Goal: Task Accomplishment & Management: Manage account settings

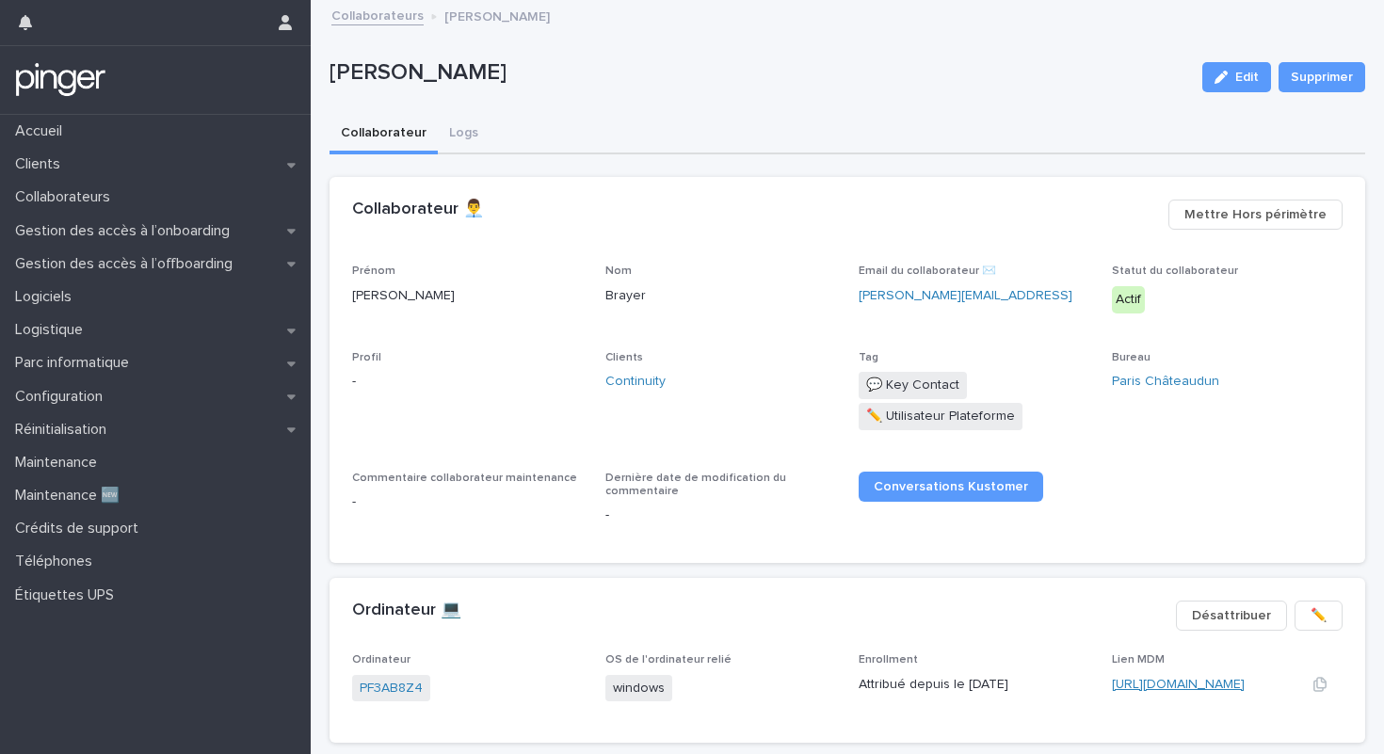
click at [1142, 685] on link "[URL][DOMAIN_NAME]" at bounding box center [1178, 684] width 133 height 13
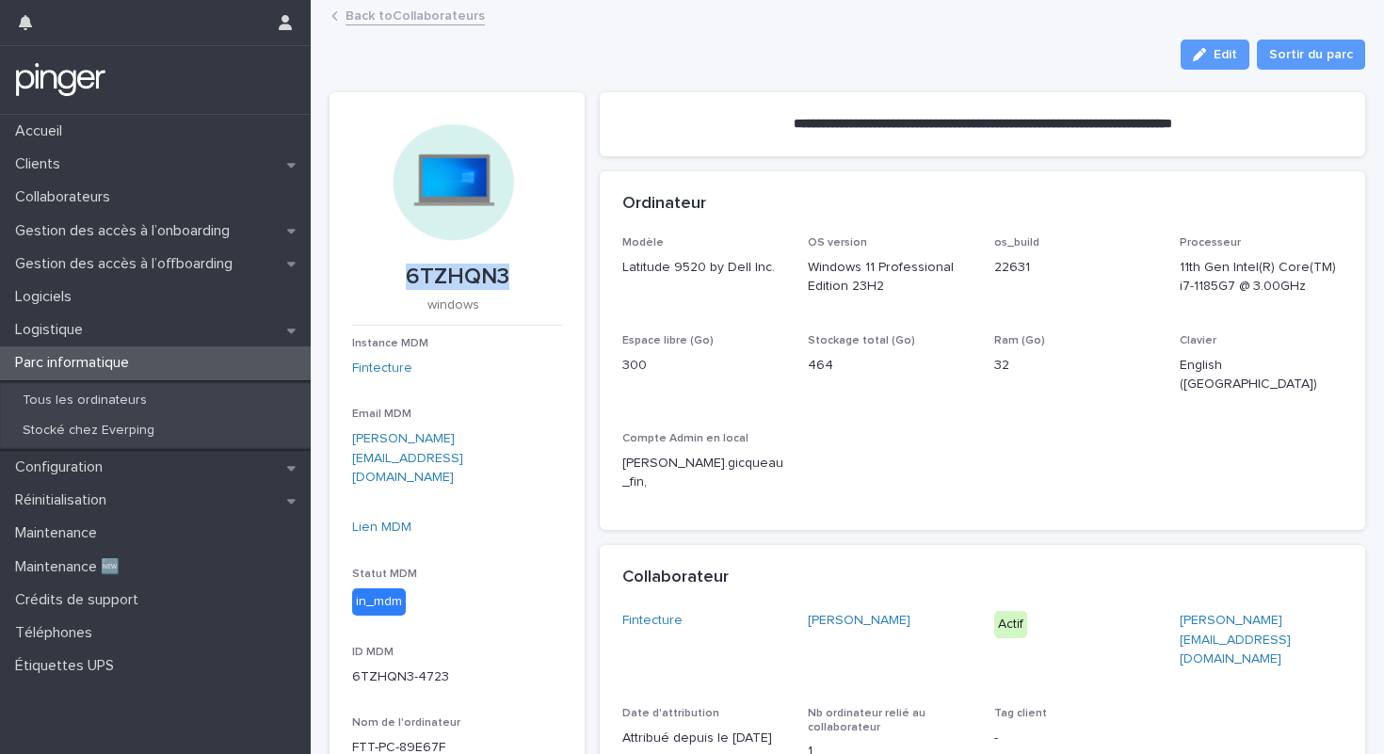
scroll to position [47, 0]
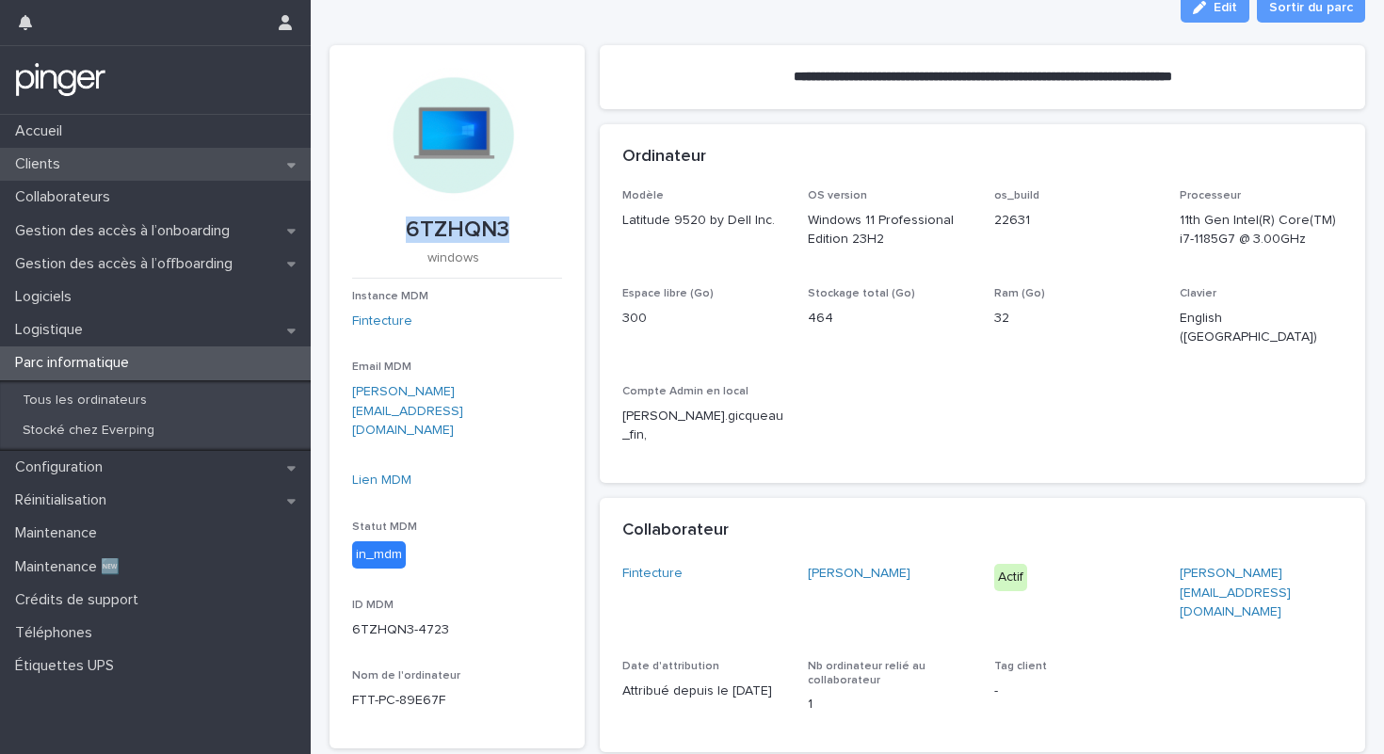
click at [77, 164] on div "Clients" at bounding box center [155, 164] width 311 height 33
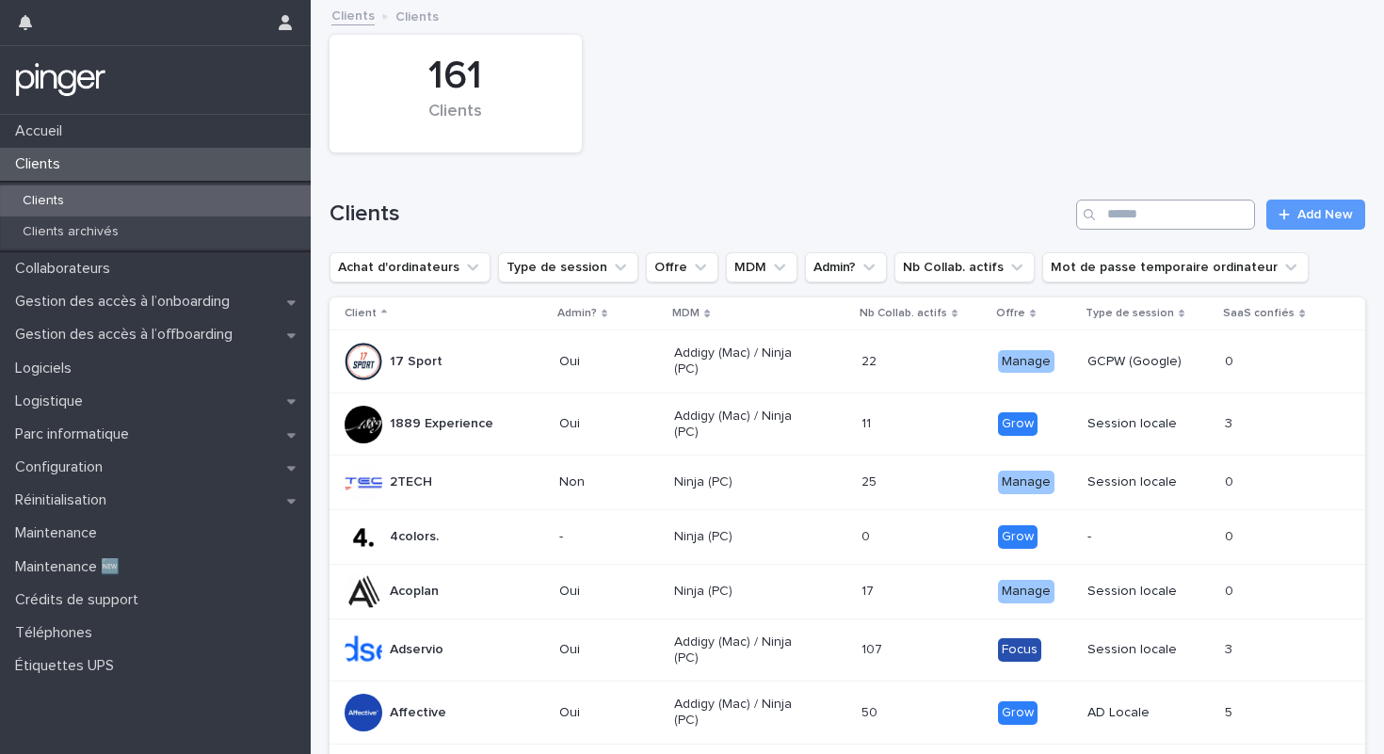
click at [1106, 220] on div "Search" at bounding box center [1091, 215] width 30 height 30
click at [63, 267] on p "Collaborateurs" at bounding box center [67, 269] width 118 height 18
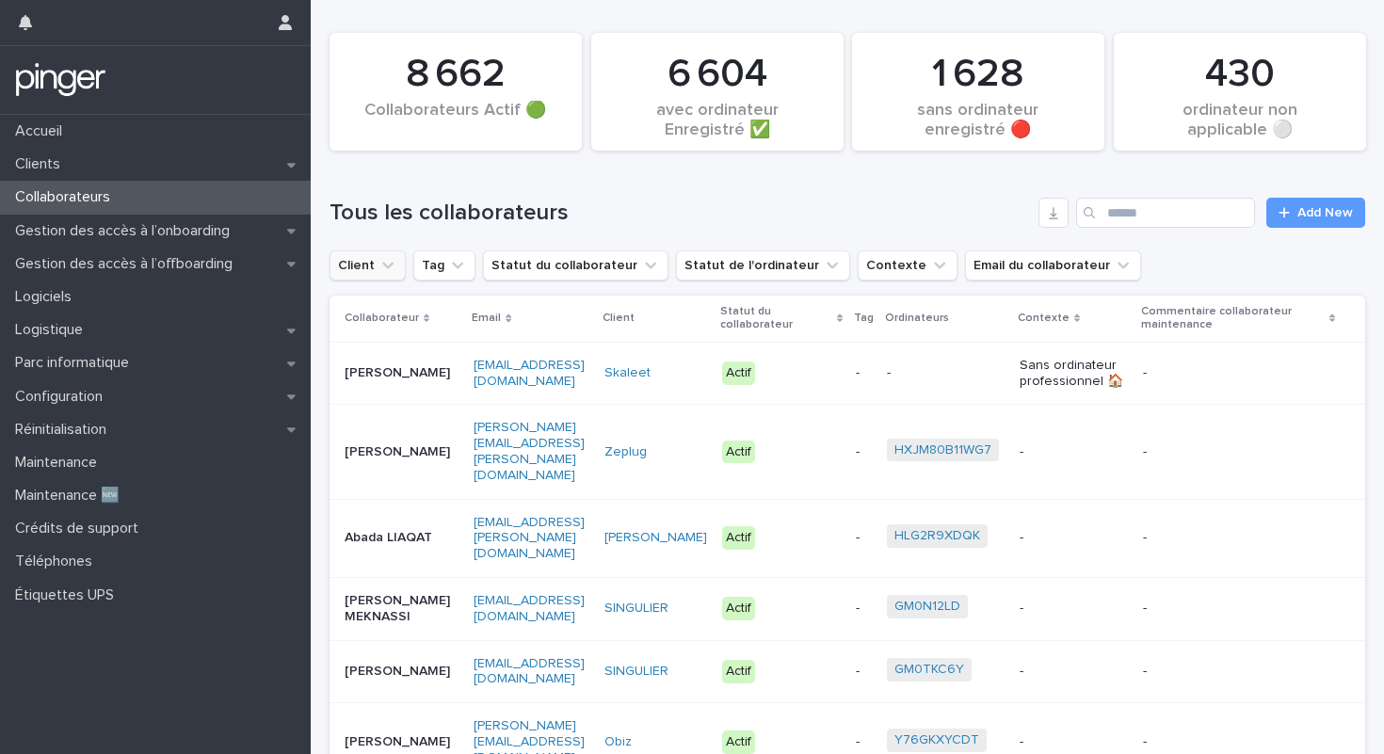
click at [372, 273] on button "Client" at bounding box center [368, 265] width 76 height 30
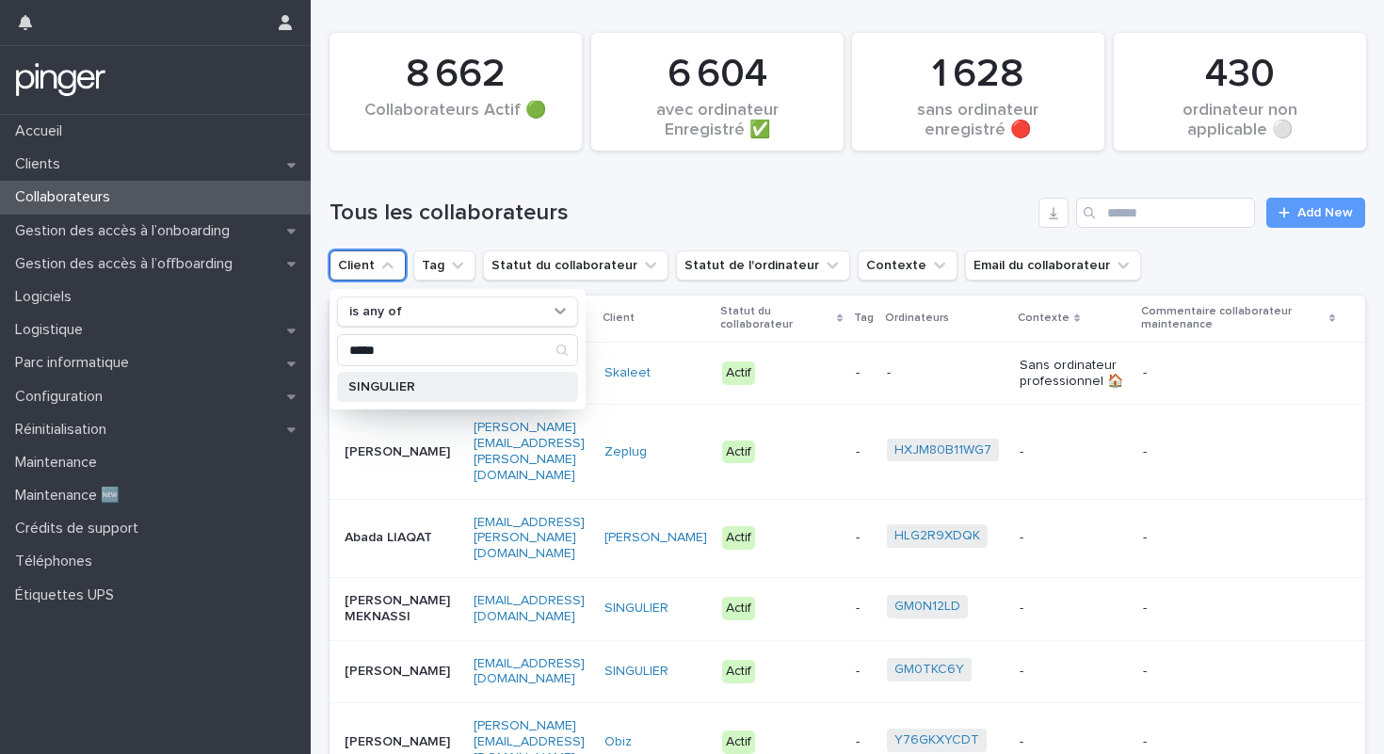
type input "*****"
click at [426, 381] on p "SINGULIER" at bounding box center [448, 386] width 200 height 13
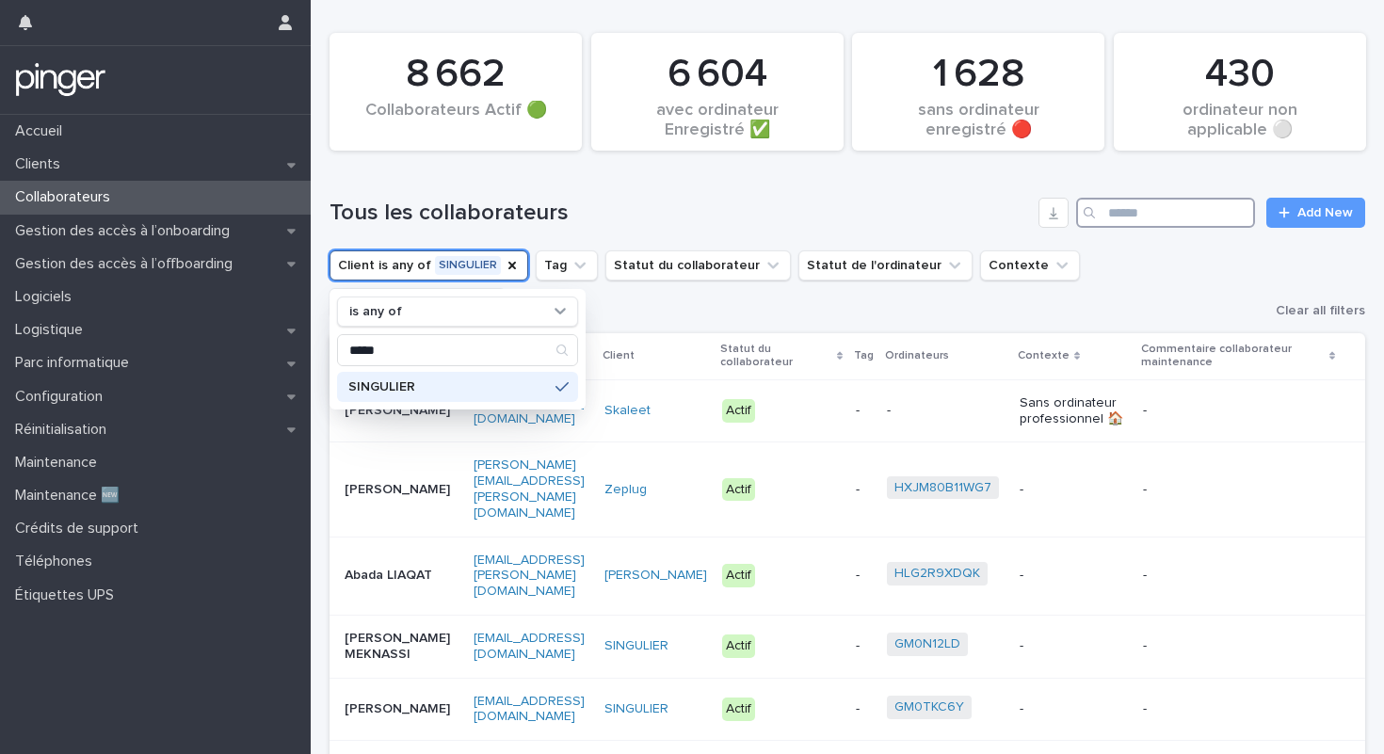
click at [1188, 208] on input "Search" at bounding box center [1165, 213] width 179 height 30
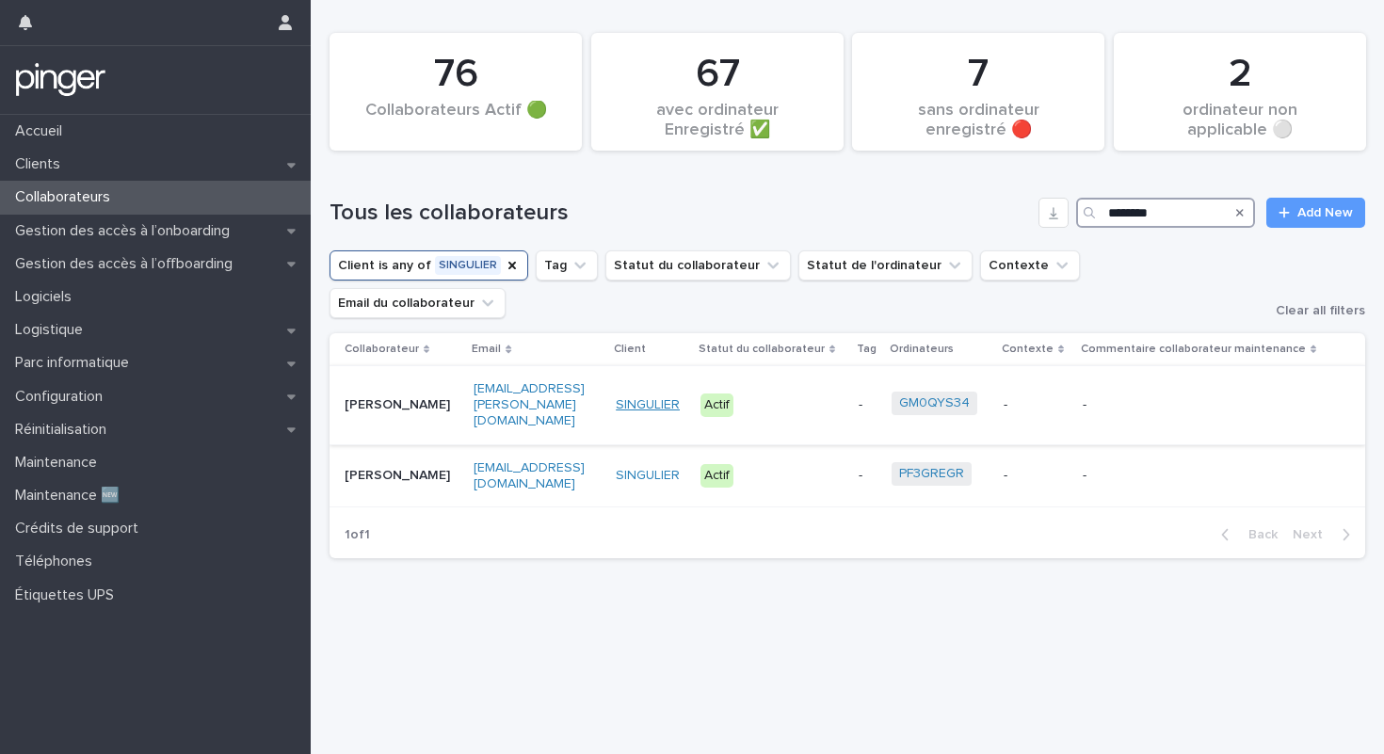
type input "********"
click at [660, 397] on link "SINGULIER" at bounding box center [648, 405] width 64 height 16
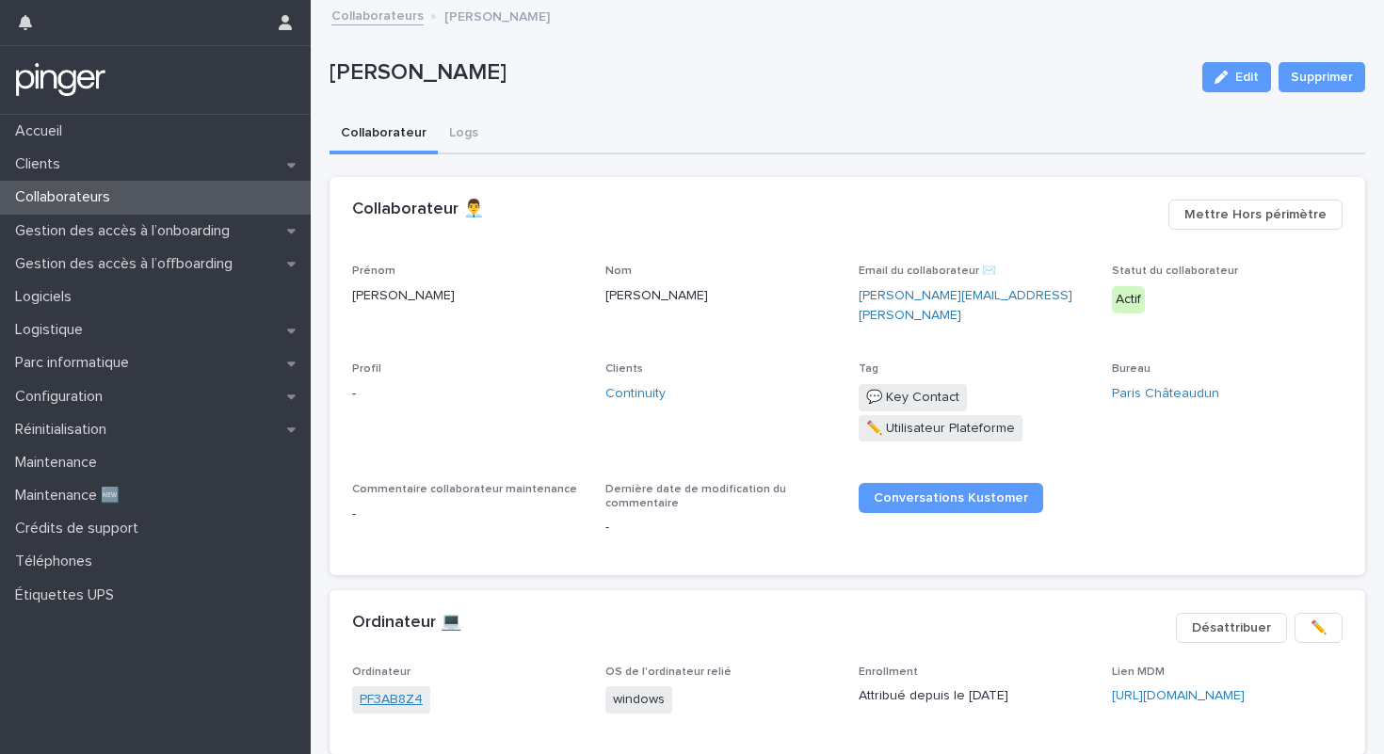
click at [383, 691] on link "PF3AB8Z4" at bounding box center [391, 700] width 63 height 20
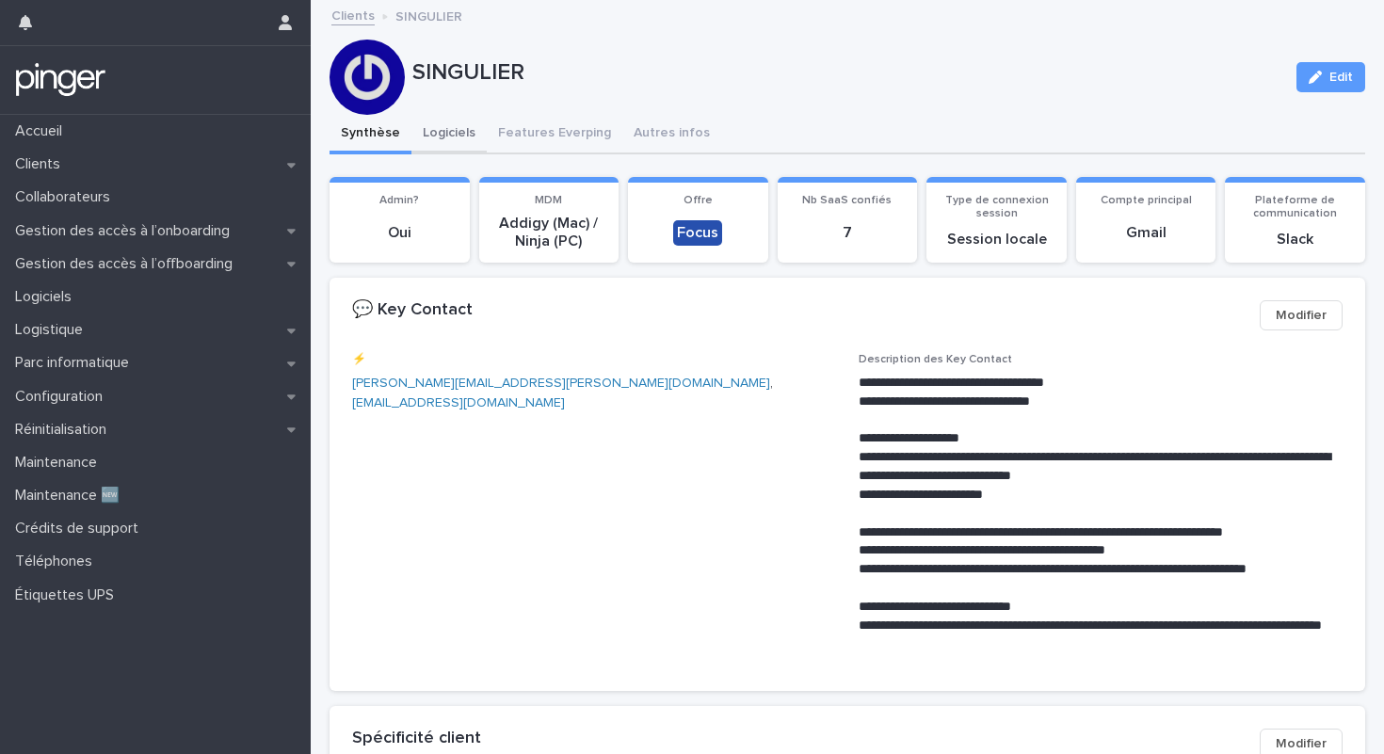
click at [447, 137] on button "Logiciels" at bounding box center [448, 135] width 75 height 40
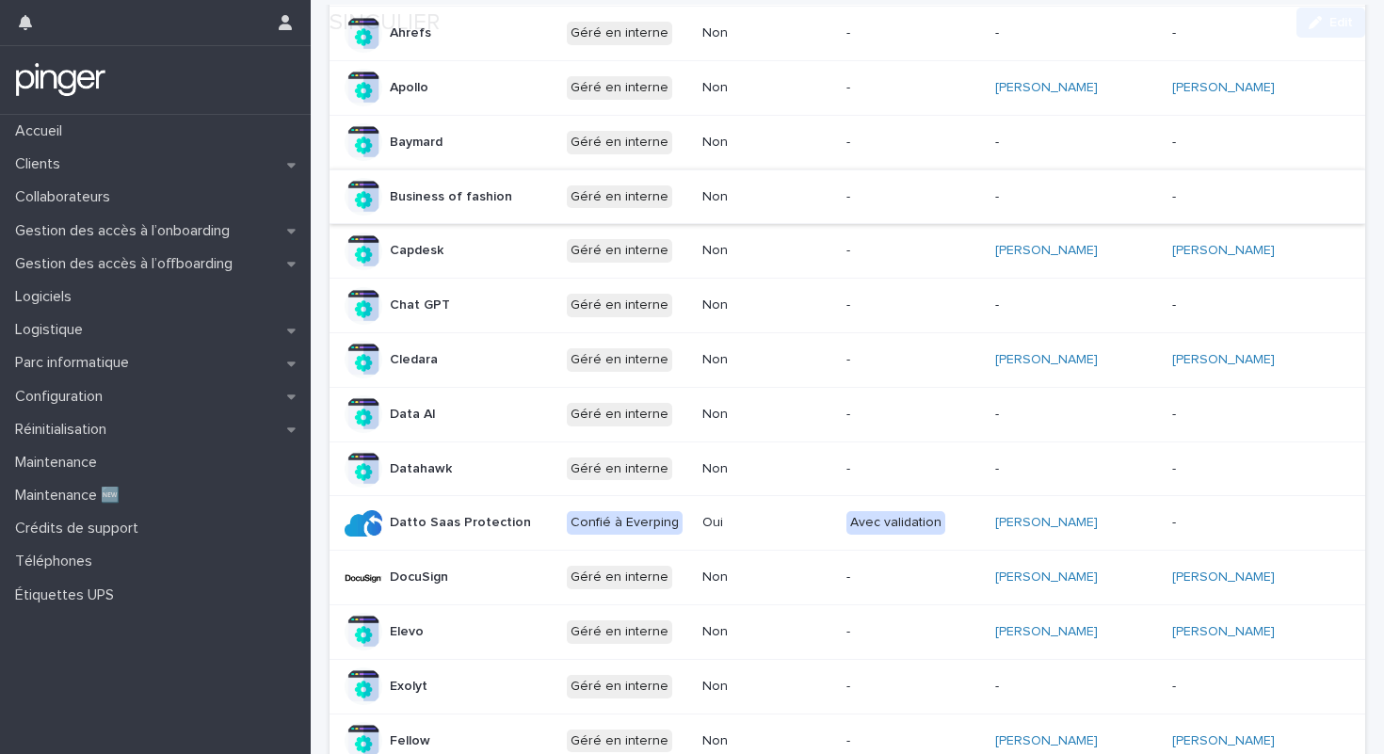
scroll to position [895, 0]
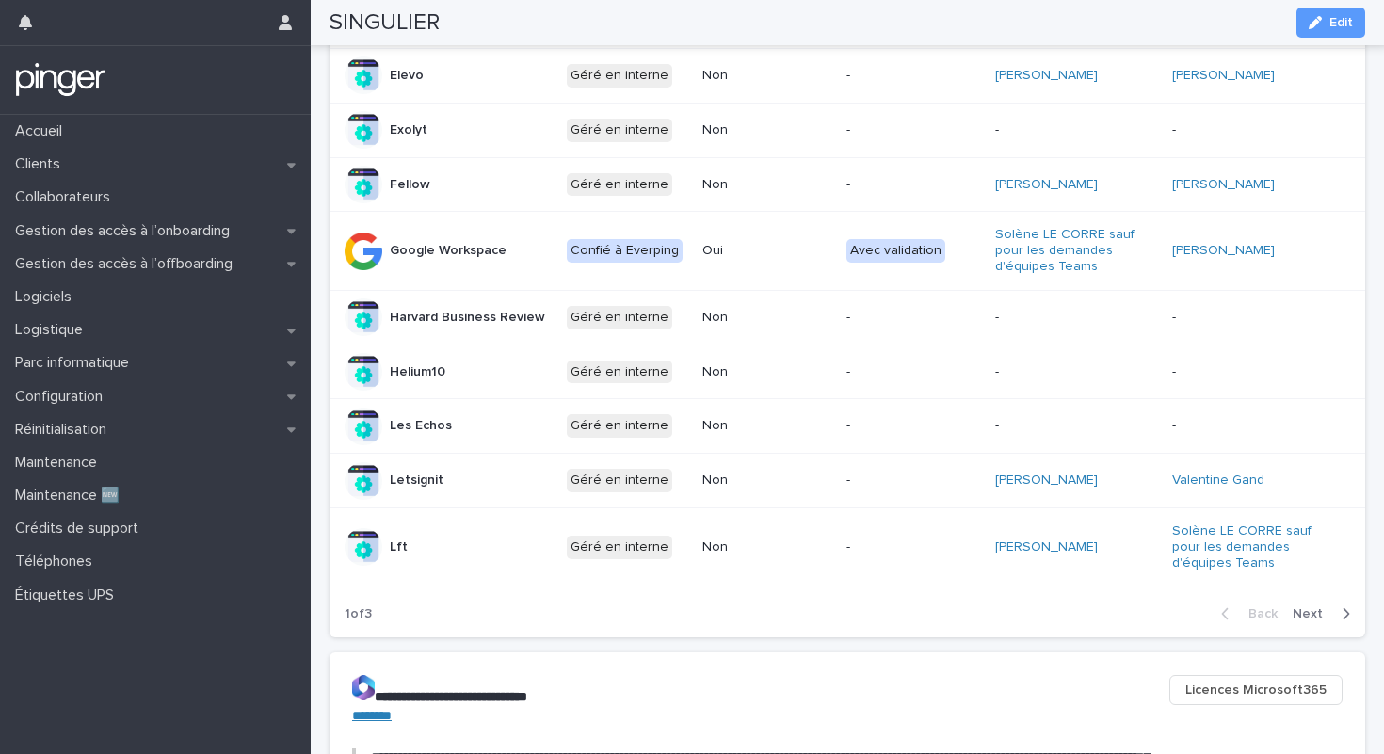
click at [1319, 610] on span "Next" at bounding box center [1313, 613] width 41 height 13
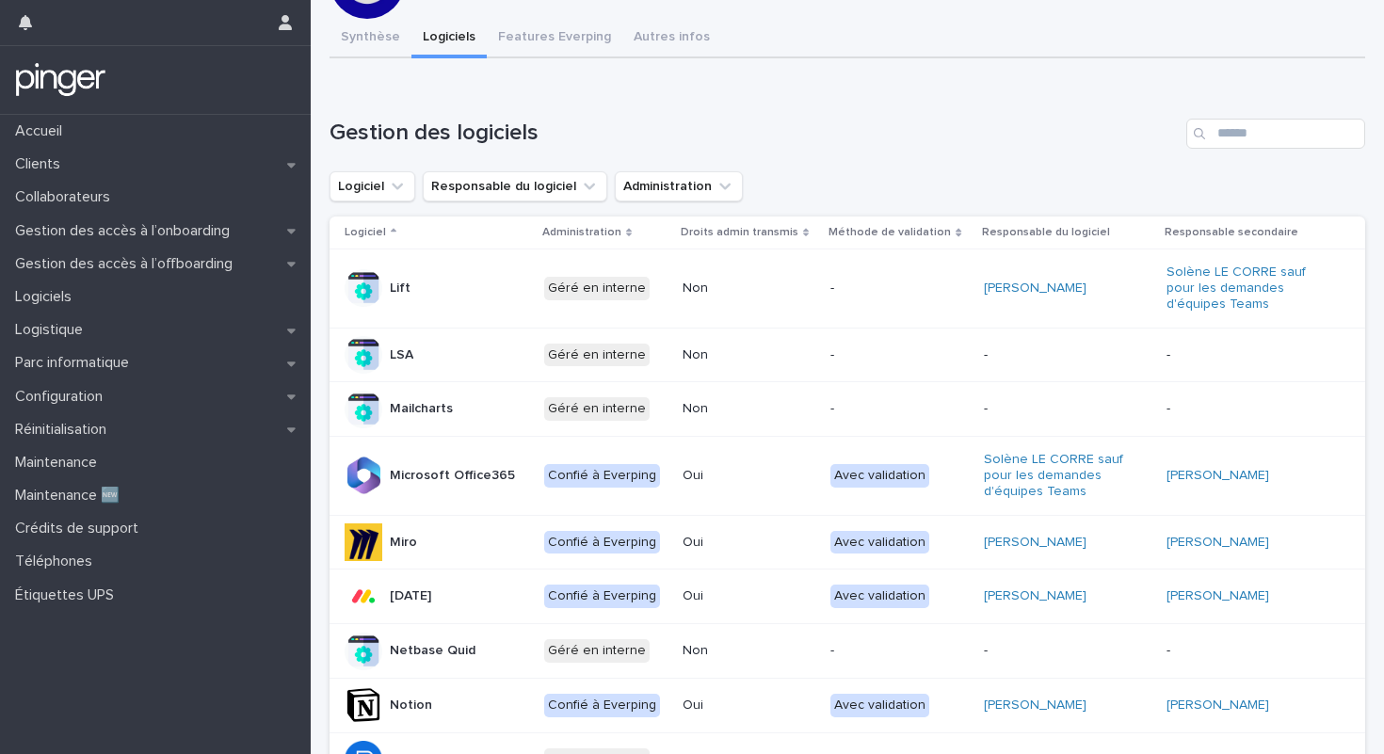
scroll to position [45, 0]
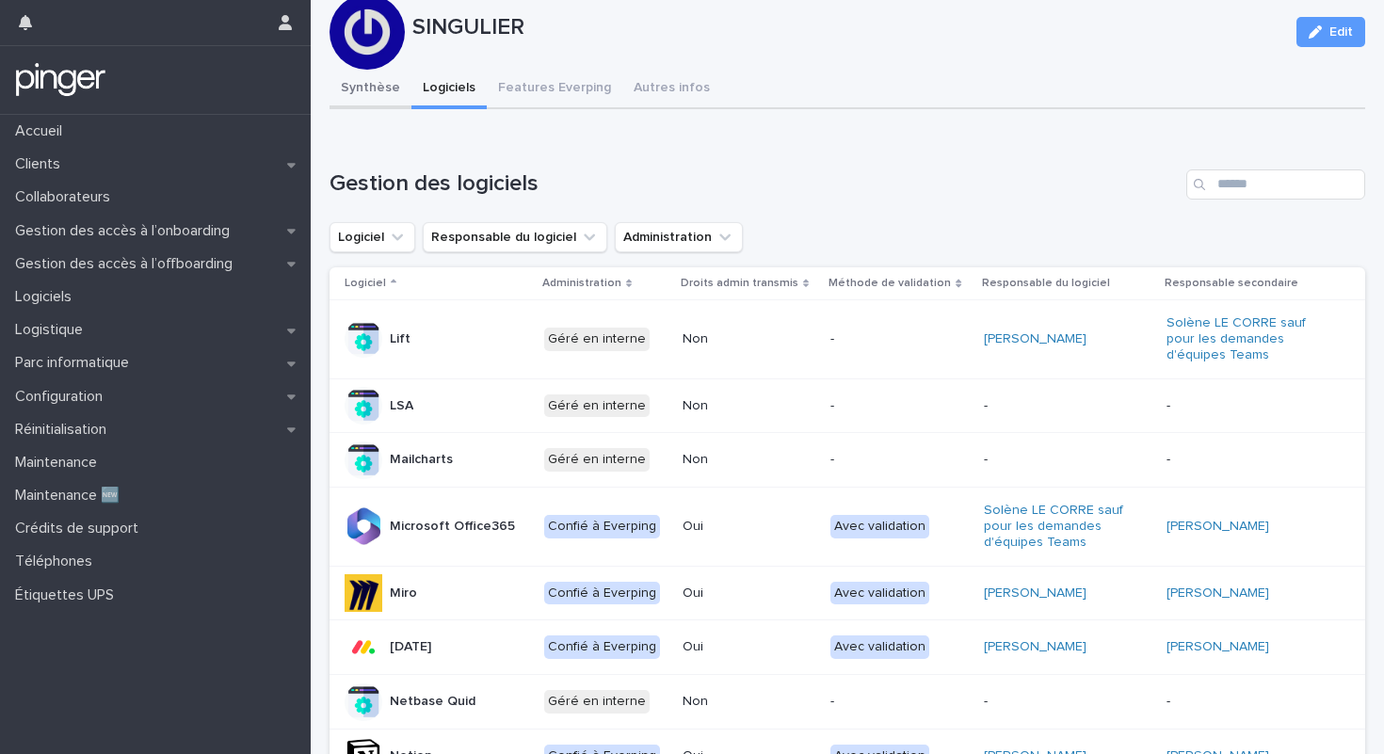
click at [369, 73] on button "Synthèse" at bounding box center [371, 90] width 82 height 40
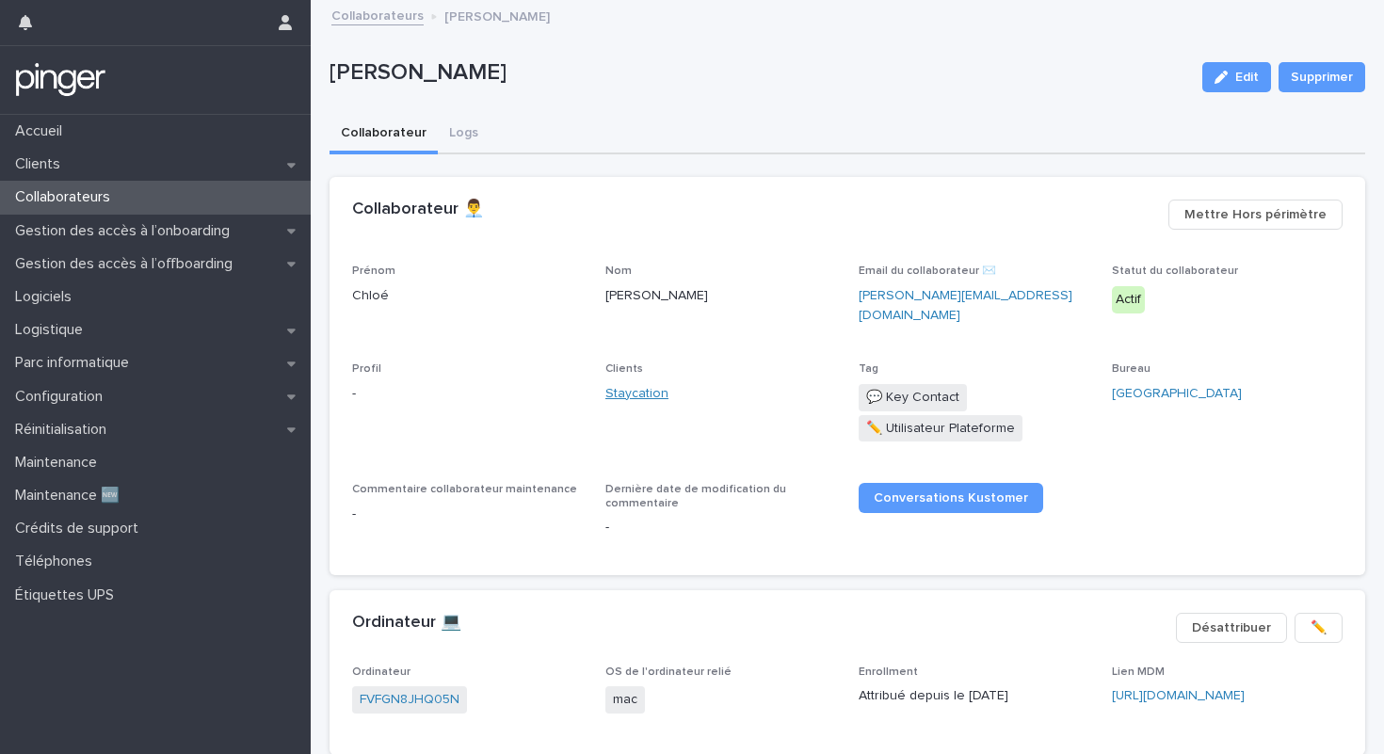
click at [624, 384] on link "Staycation" at bounding box center [636, 394] width 63 height 20
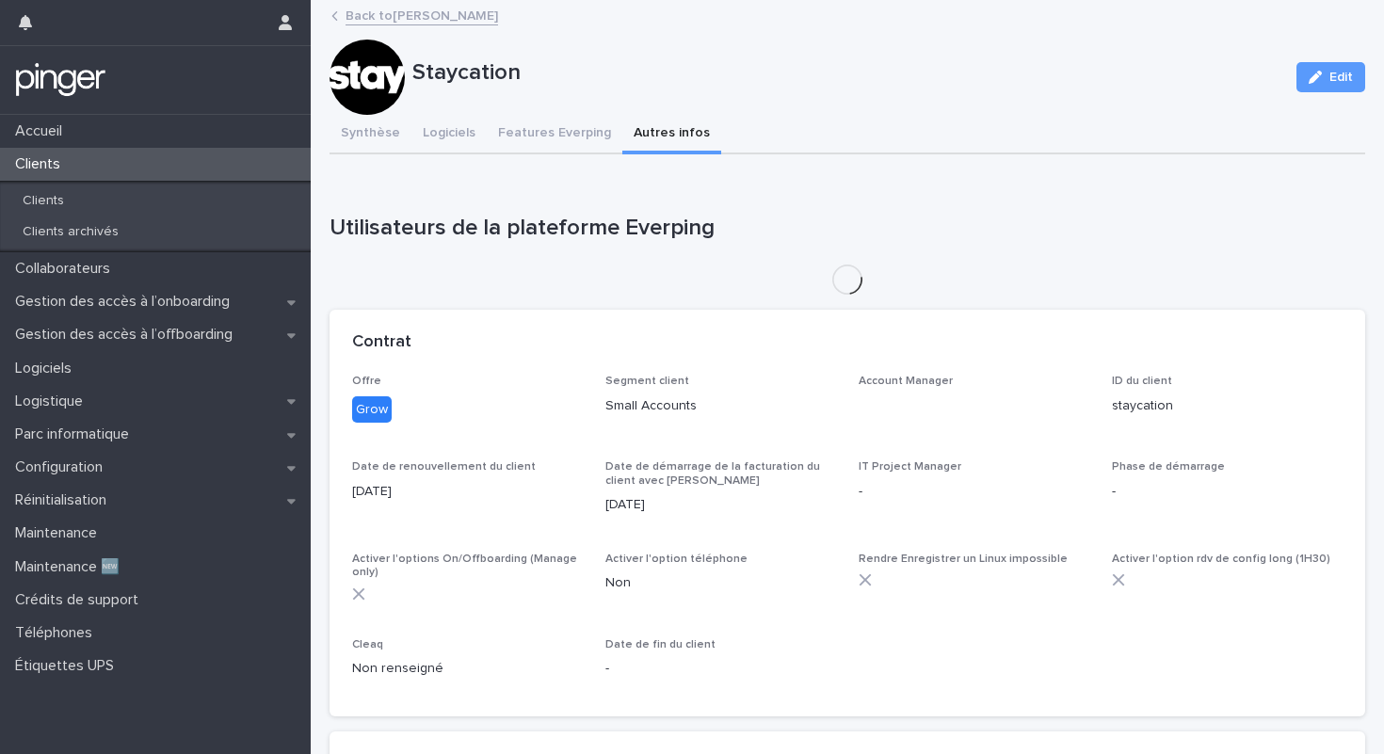
click at [651, 135] on button "Autres infos" at bounding box center [671, 135] width 99 height 40
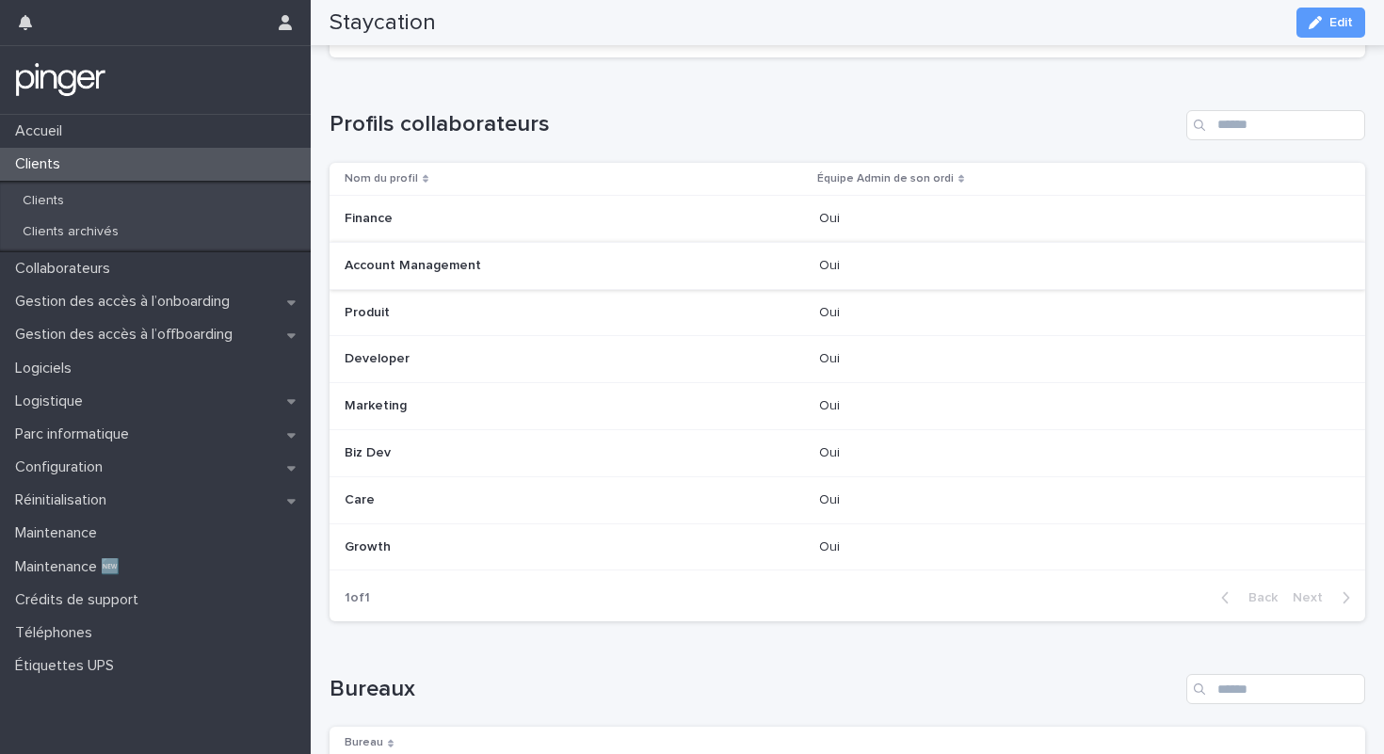
scroll to position [1029, 0]
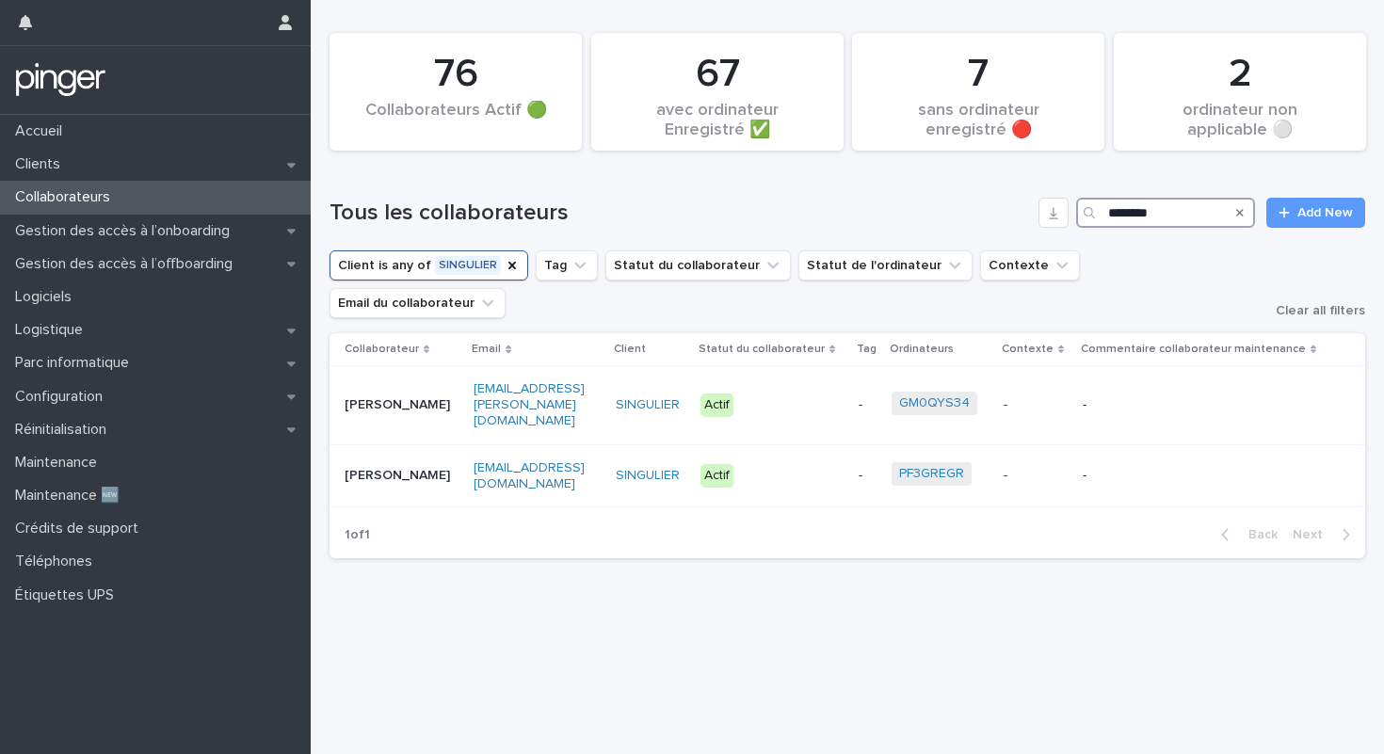
click at [1195, 209] on input "********" at bounding box center [1165, 213] width 179 height 30
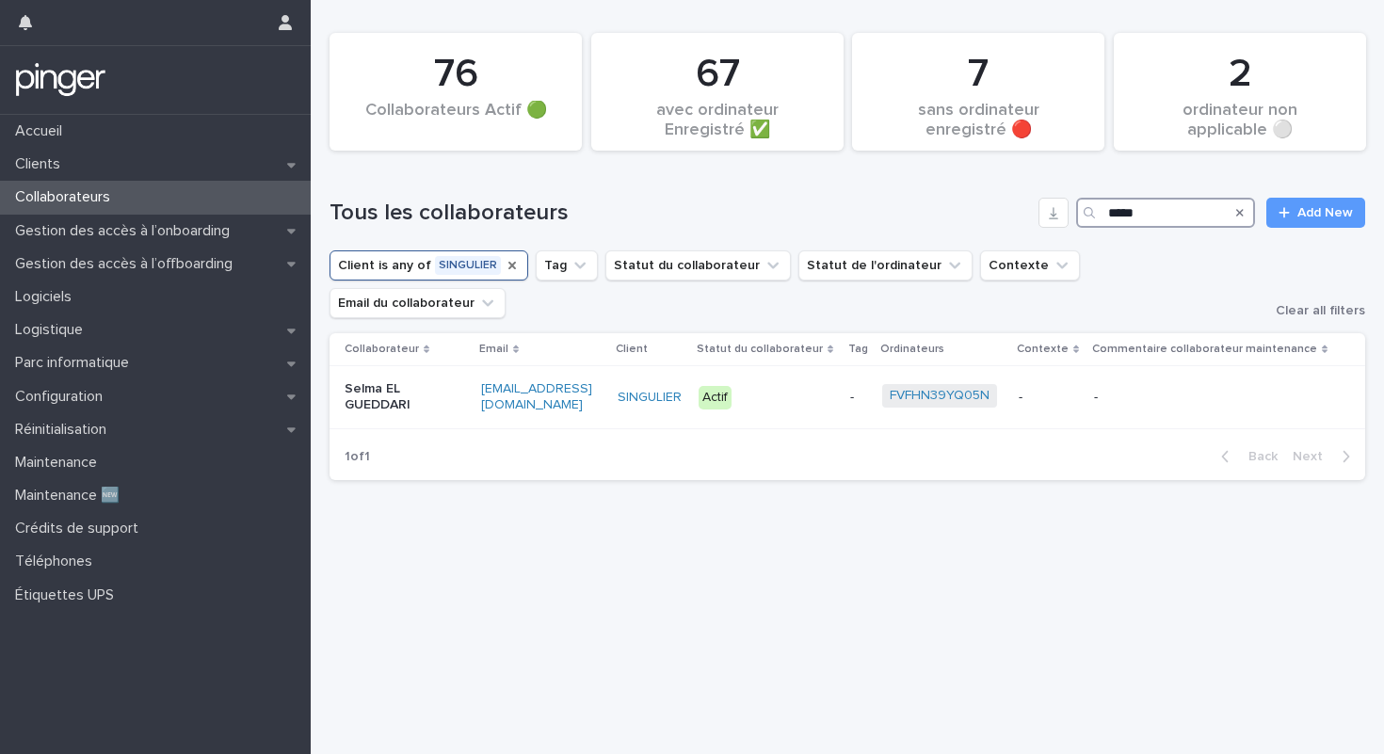
type input "****"
click at [508, 268] on icon "Client" at bounding box center [512, 266] width 8 height 8
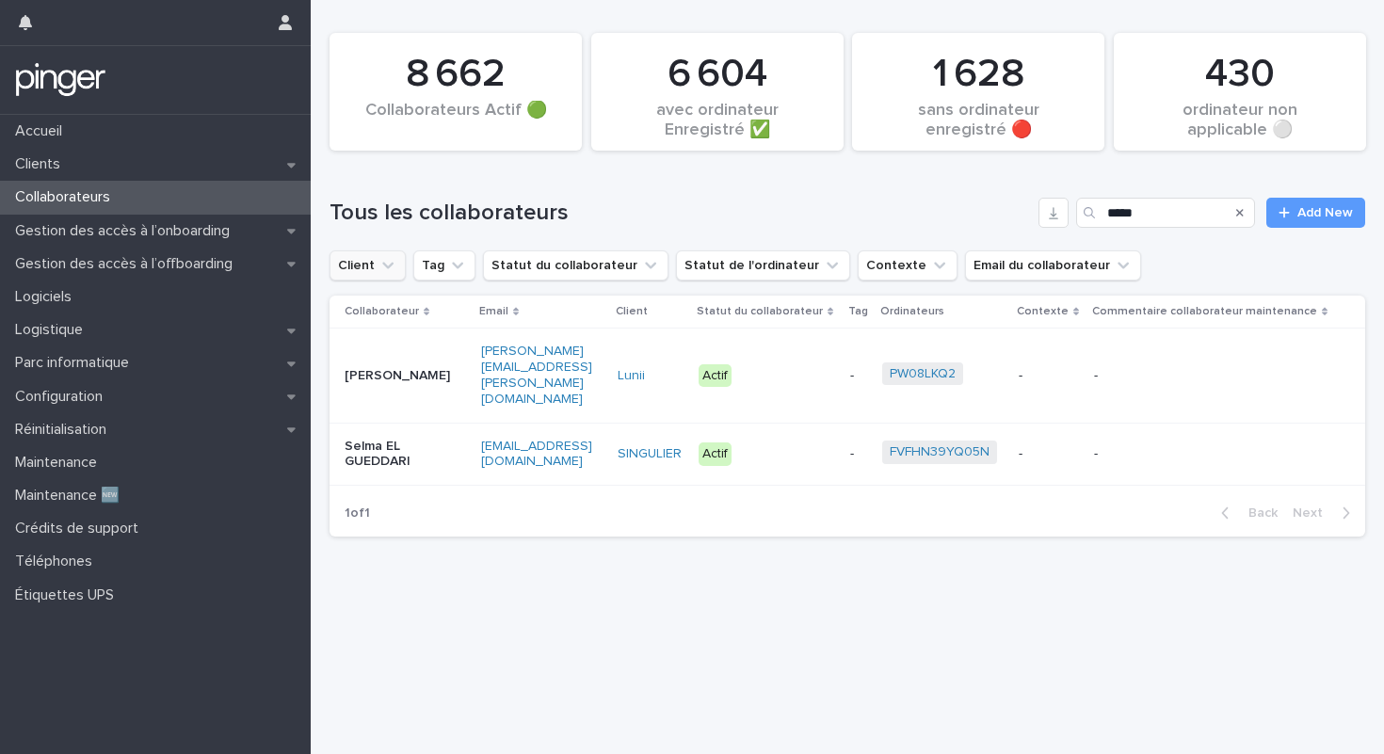
click at [790, 365] on p "Actif" at bounding box center [758, 376] width 118 height 24
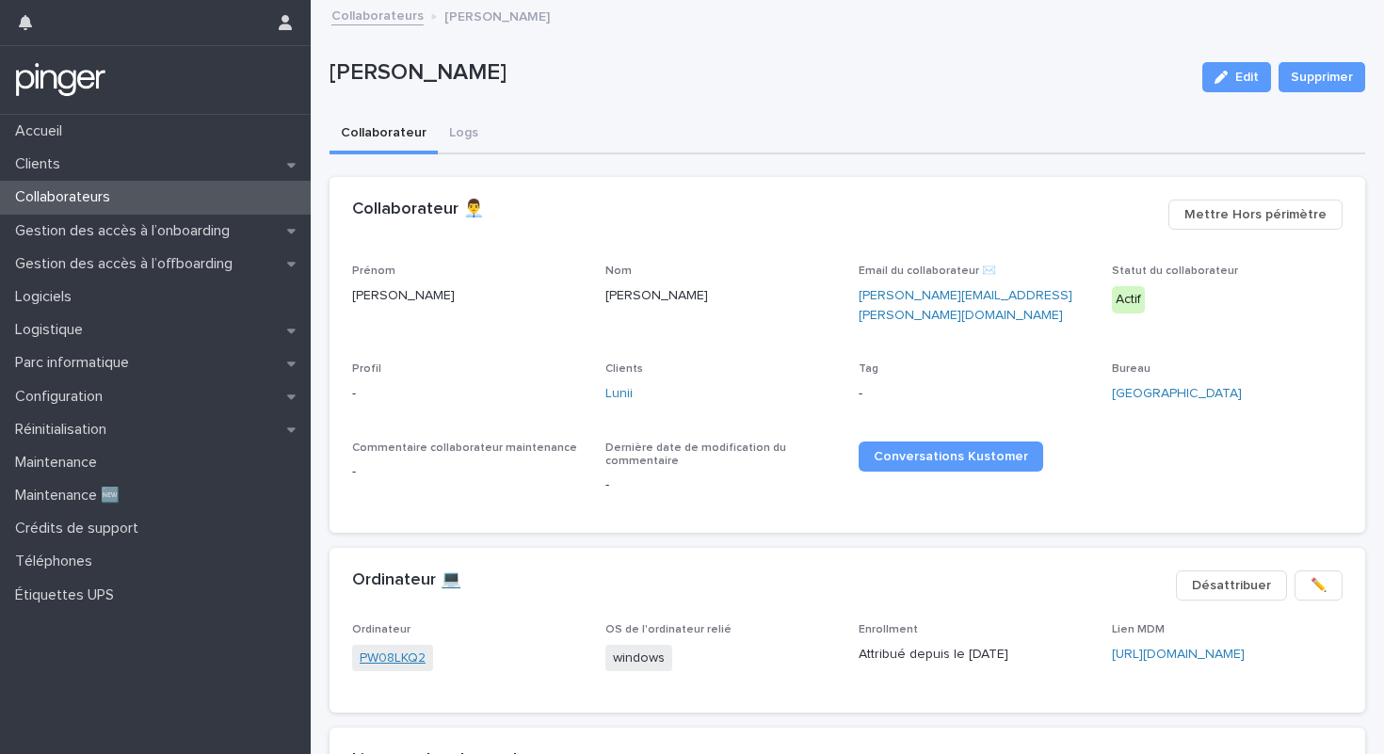
click at [409, 653] on link "PW08LKQ2" at bounding box center [393, 659] width 66 height 20
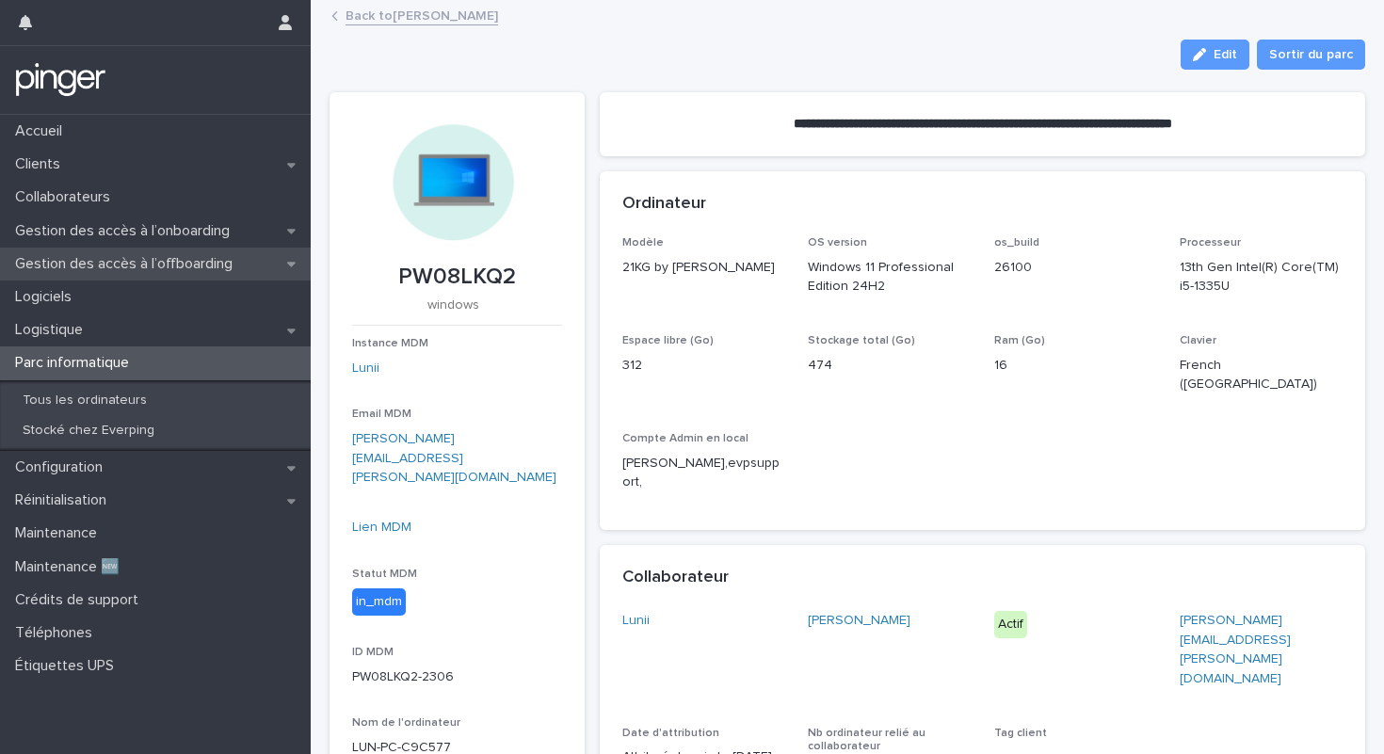
click at [226, 266] on p "Gestion des accès à l’offboarding" at bounding box center [128, 264] width 240 height 18
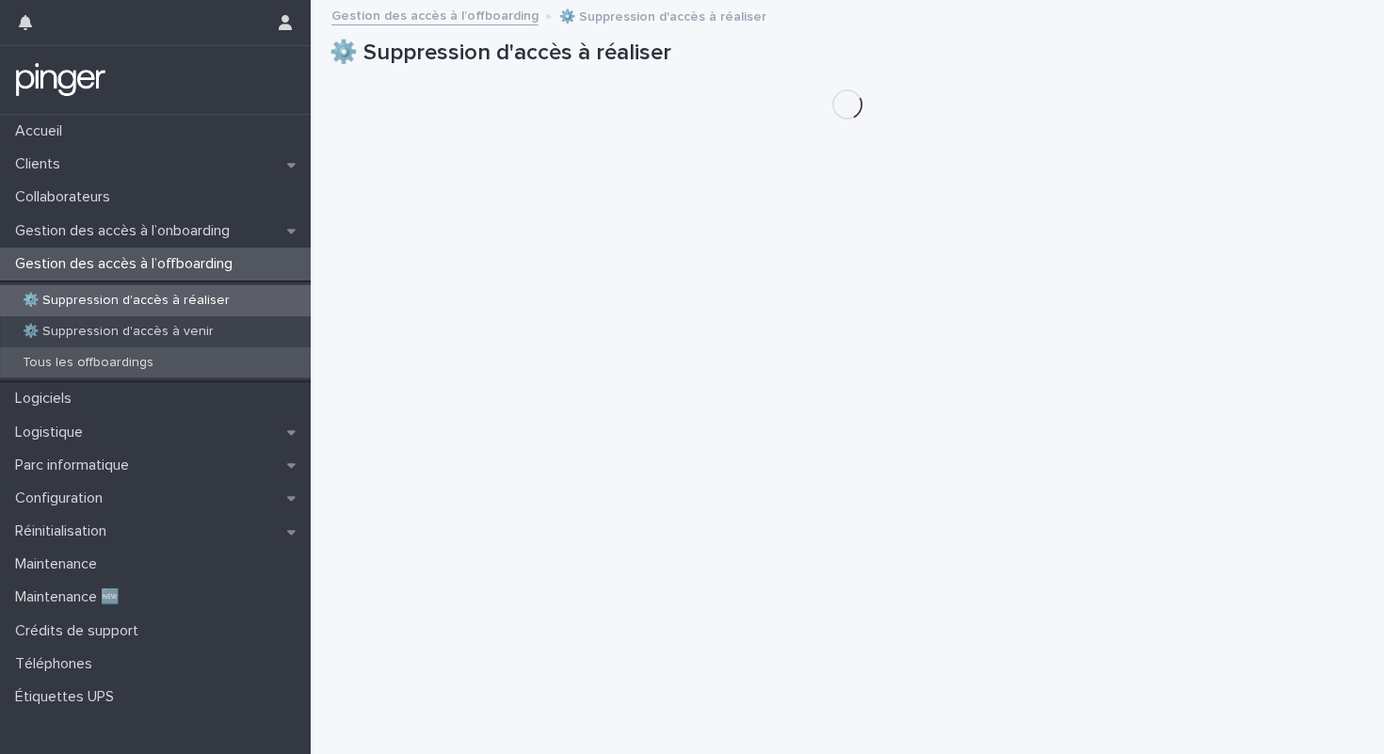
click at [167, 354] on div "Tous les offboardings" at bounding box center [155, 362] width 311 height 31
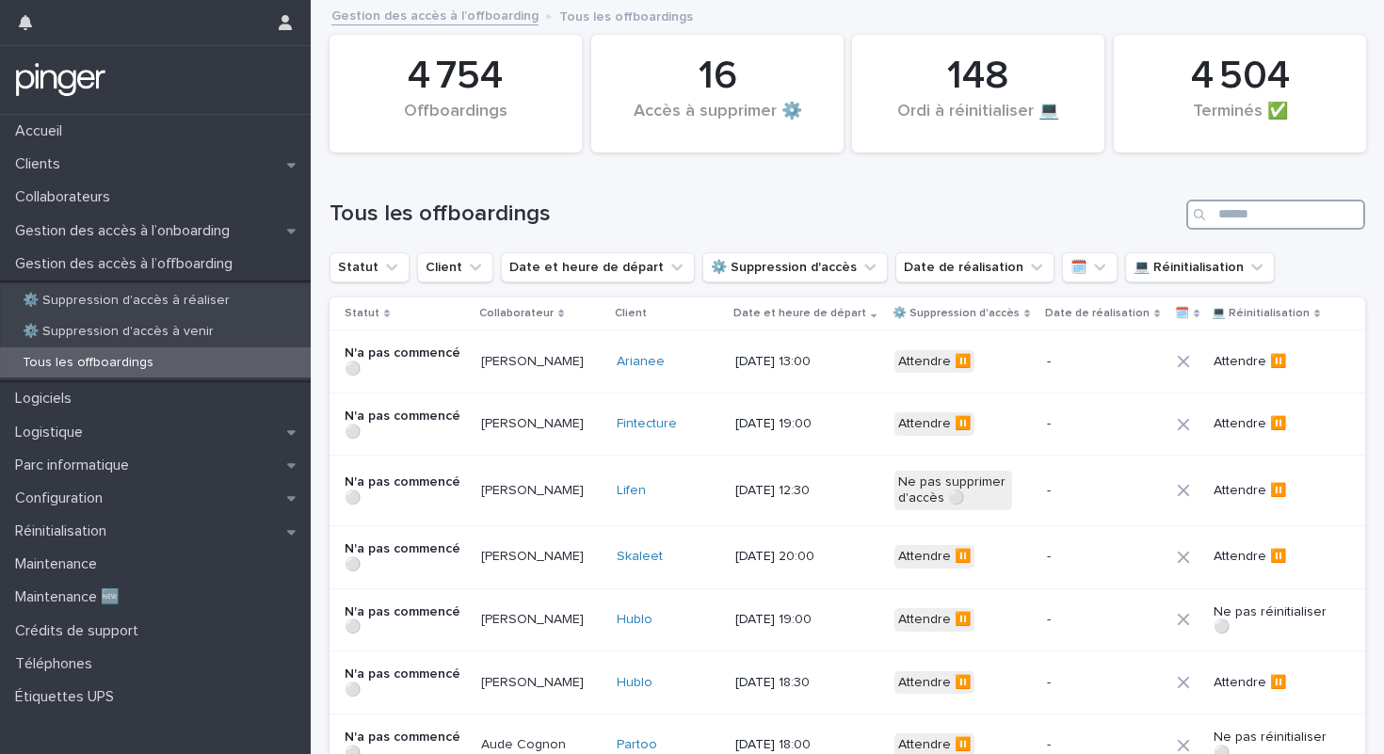
click at [1280, 215] on input "Search" at bounding box center [1275, 215] width 179 height 30
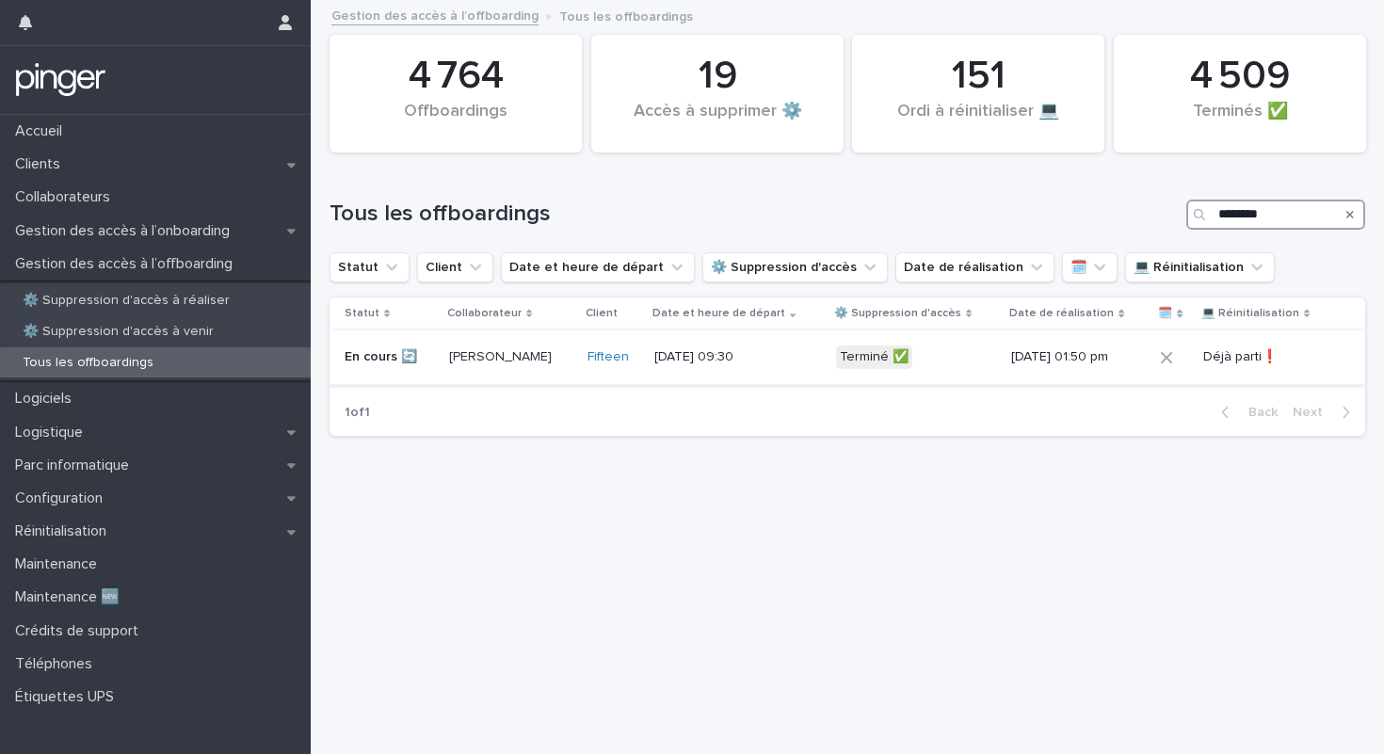
type input "********"
click at [702, 361] on p "[DATE] 09:30" at bounding box center [713, 357] width 118 height 16
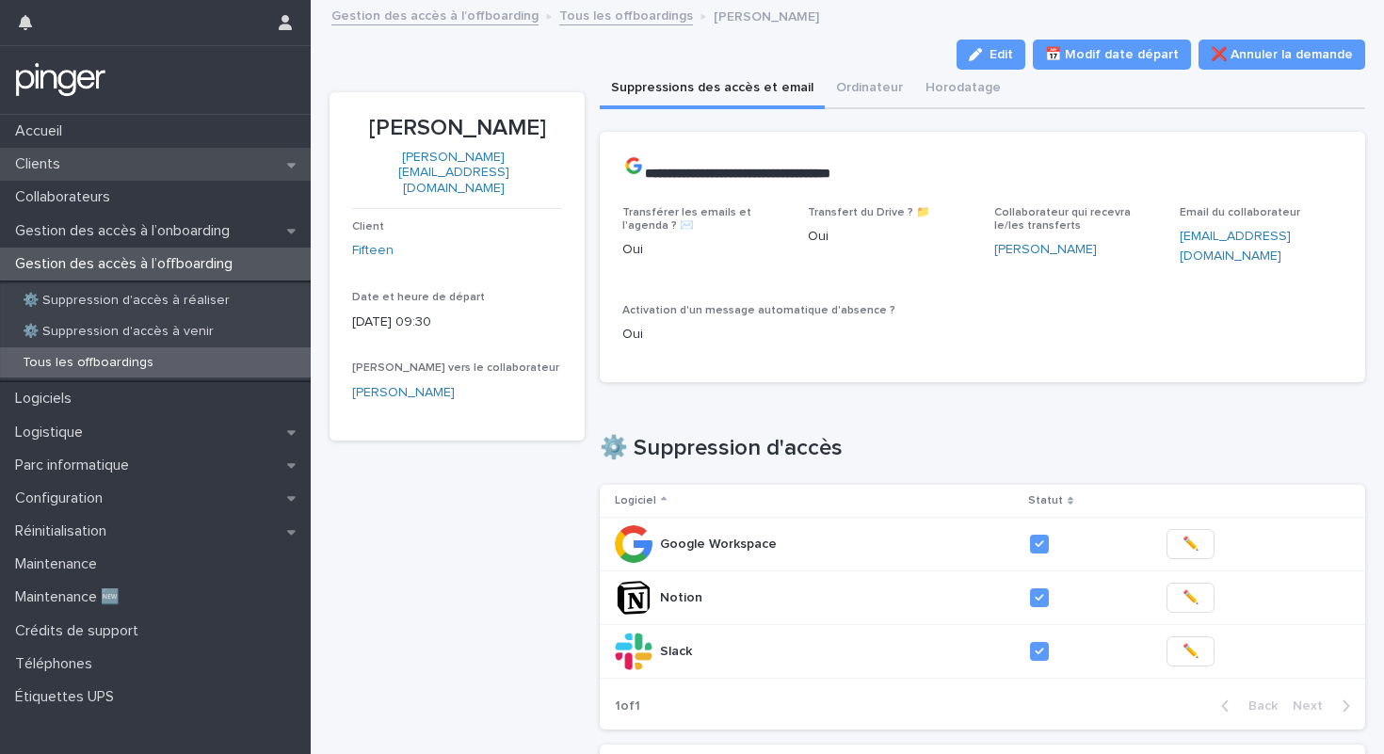
click at [66, 167] on p "Clients" at bounding box center [42, 164] width 68 height 18
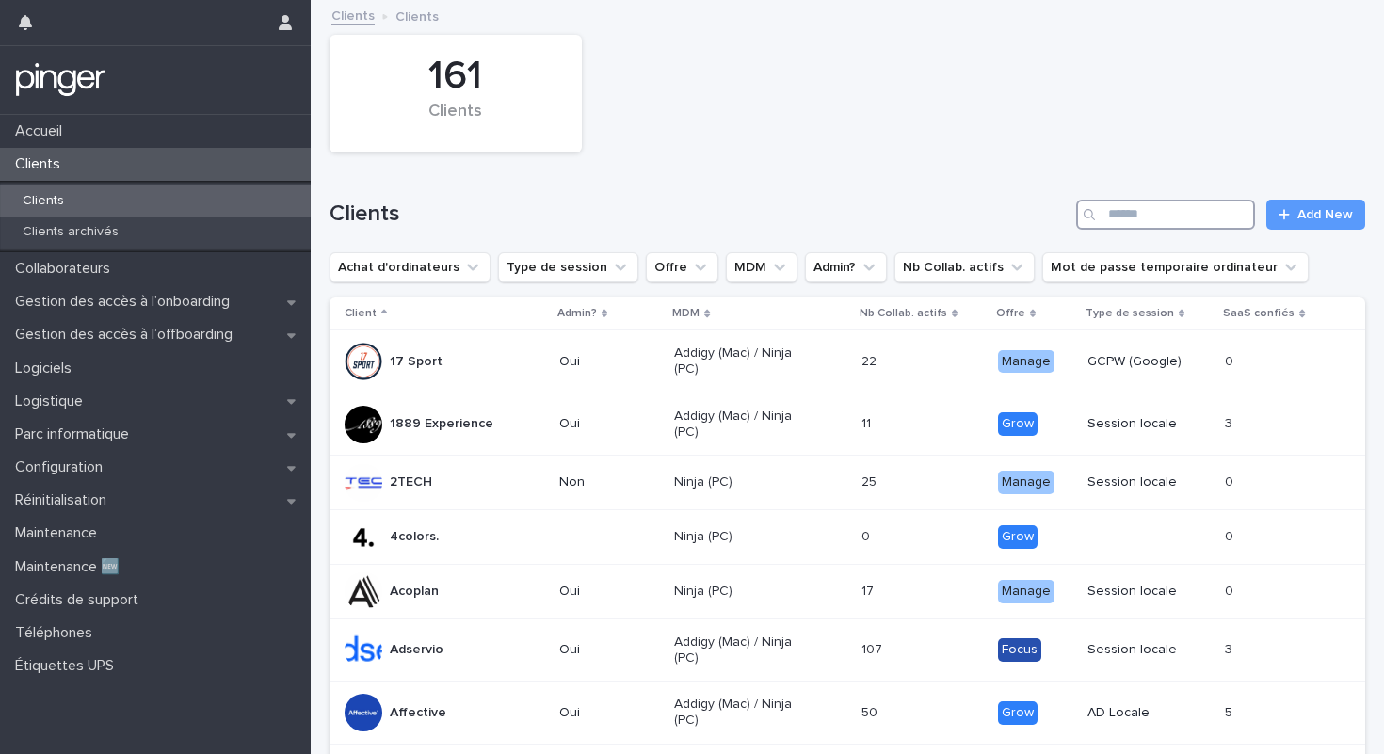
click at [1175, 218] on input "Search" at bounding box center [1165, 215] width 179 height 30
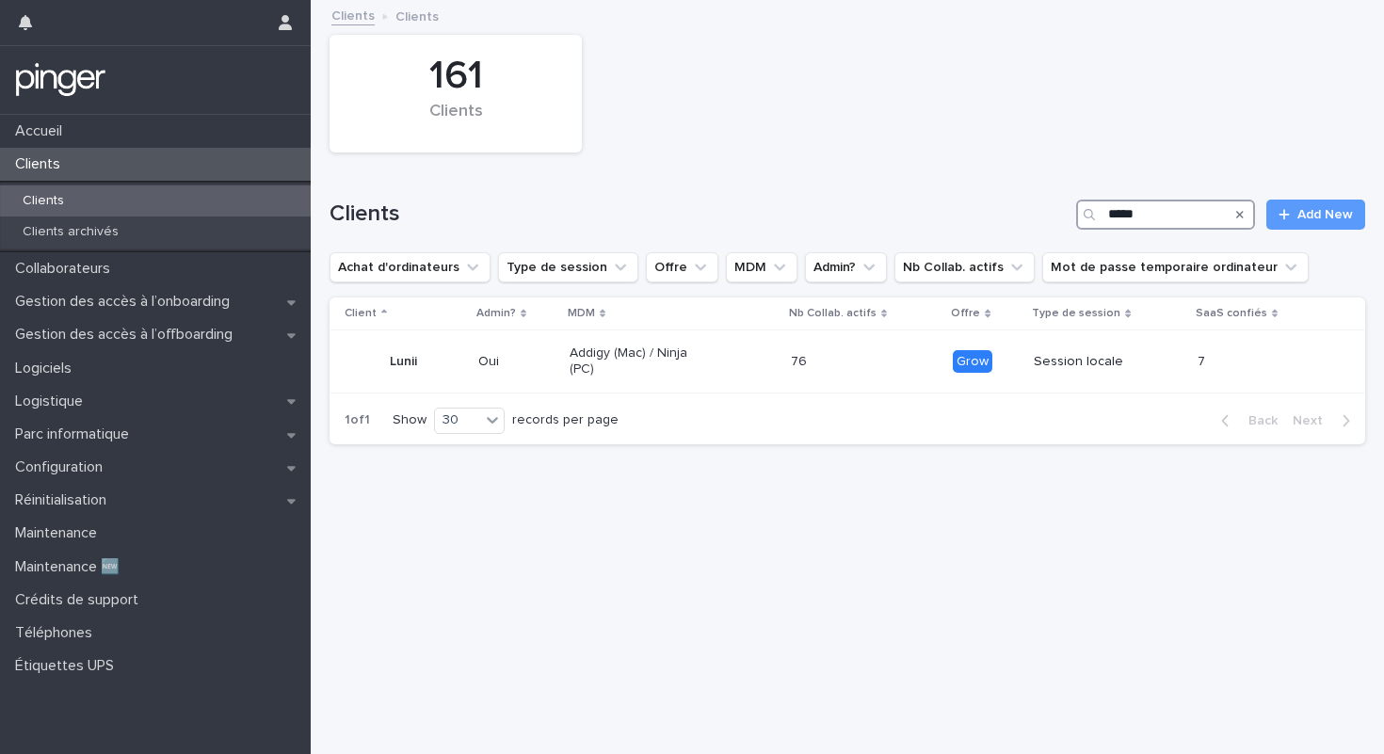
type input "*****"
